Goal: Contribute content: Contribute content

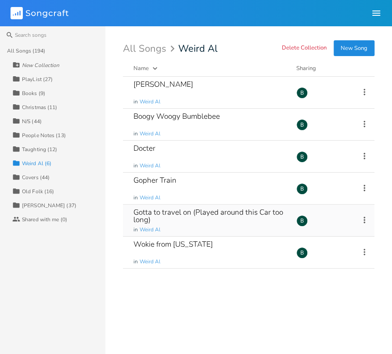
click at [175, 212] on div "Gotta to travel on (Played around this Car too long)" at bounding box center [209, 216] width 152 height 15
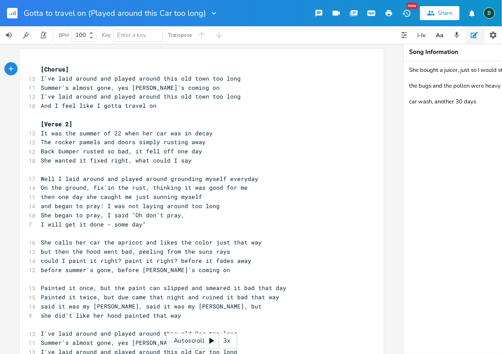
click at [391, 69] on textarea "She bought a juicer, just so I would stay the bugs and the pollen were heavy th…" at bounding box center [491, 207] width 175 height 293
drag, startPoint x: 426, startPoint y: 69, endPoint x: 421, endPoint y: 71, distance: 5.1
click at [391, 71] on textarea "He gat his Chonga She bought a juicer, just so I would stay the bugs and the po…" at bounding box center [491, 207] width 175 height 293
click at [391, 71] on textarea "He got his Chonga She bought a juicer, just so I would stay the bugs and the po…" at bounding box center [491, 207] width 175 height 293
click at [391, 79] on textarea "He got his [PERSON_NAME] She bought a juicer, just so I would stay the bugs and…" at bounding box center [491, 207] width 175 height 293
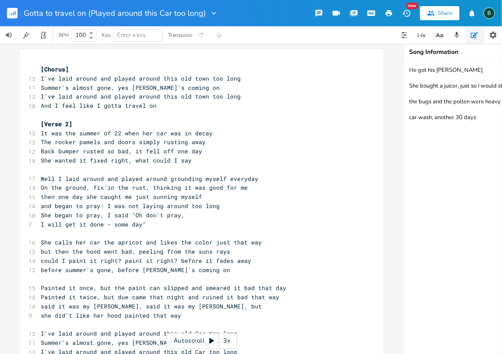
click at [391, 78] on textarea "He got his [PERSON_NAME] She bought a juicer, just so I would stay the bugs and…" at bounding box center [491, 207] width 175 height 293
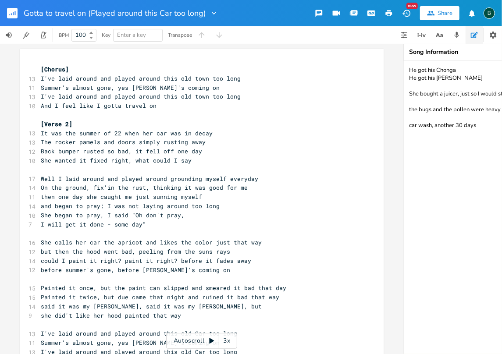
click at [391, 79] on textarea "He got his Chonga He got his [PERSON_NAME] She bought a juicer, just so I would…" at bounding box center [491, 207] width 175 height 293
click at [391, 85] on textarea "He got his Chonga He got his [PERSON_NAME] got [PERSON_NAME] She bought a juice…" at bounding box center [491, 207] width 175 height 293
drag, startPoint x: 445, startPoint y: 86, endPoint x: 436, endPoint y: 86, distance: 8.3
click at [391, 86] on textarea "He got his Chonga He got his [PERSON_NAME] got [PERSON_NAME] She bought a juice…" at bounding box center [491, 207] width 175 height 293
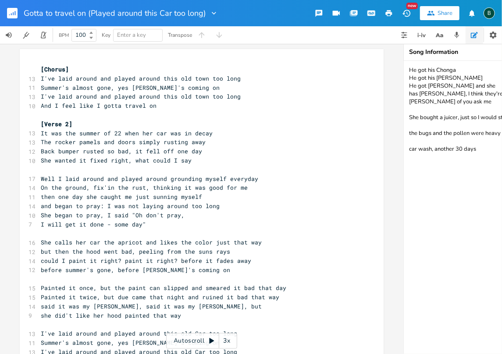
type textarea "He got his Chonga He got his [PERSON_NAME] He got [PERSON_NAME] and she has [PE…"
